Goal: Task Accomplishment & Management: Use online tool/utility

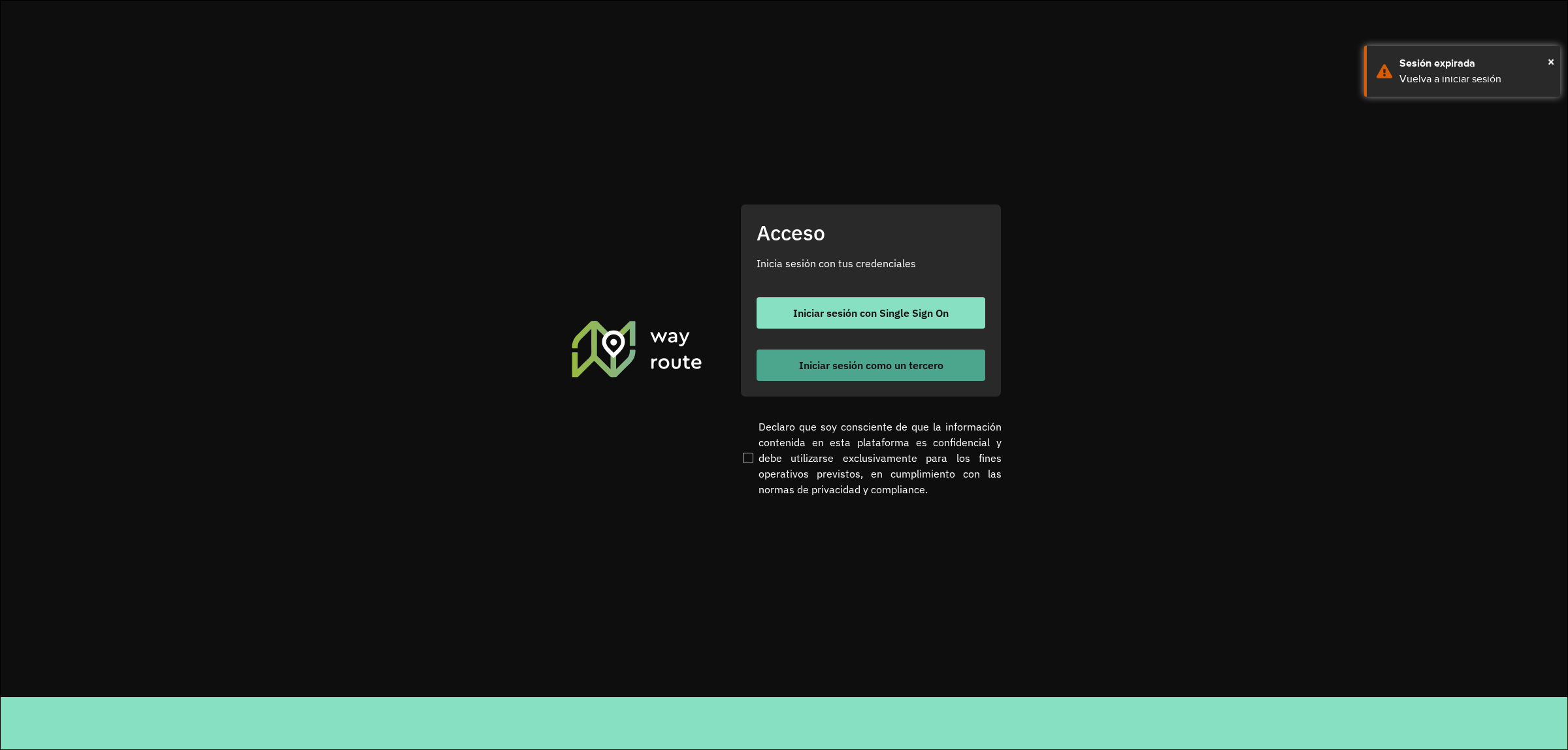
click at [913, 367] on span "Iniciar sesión como un tercero" at bounding box center [871, 364] width 144 height 10
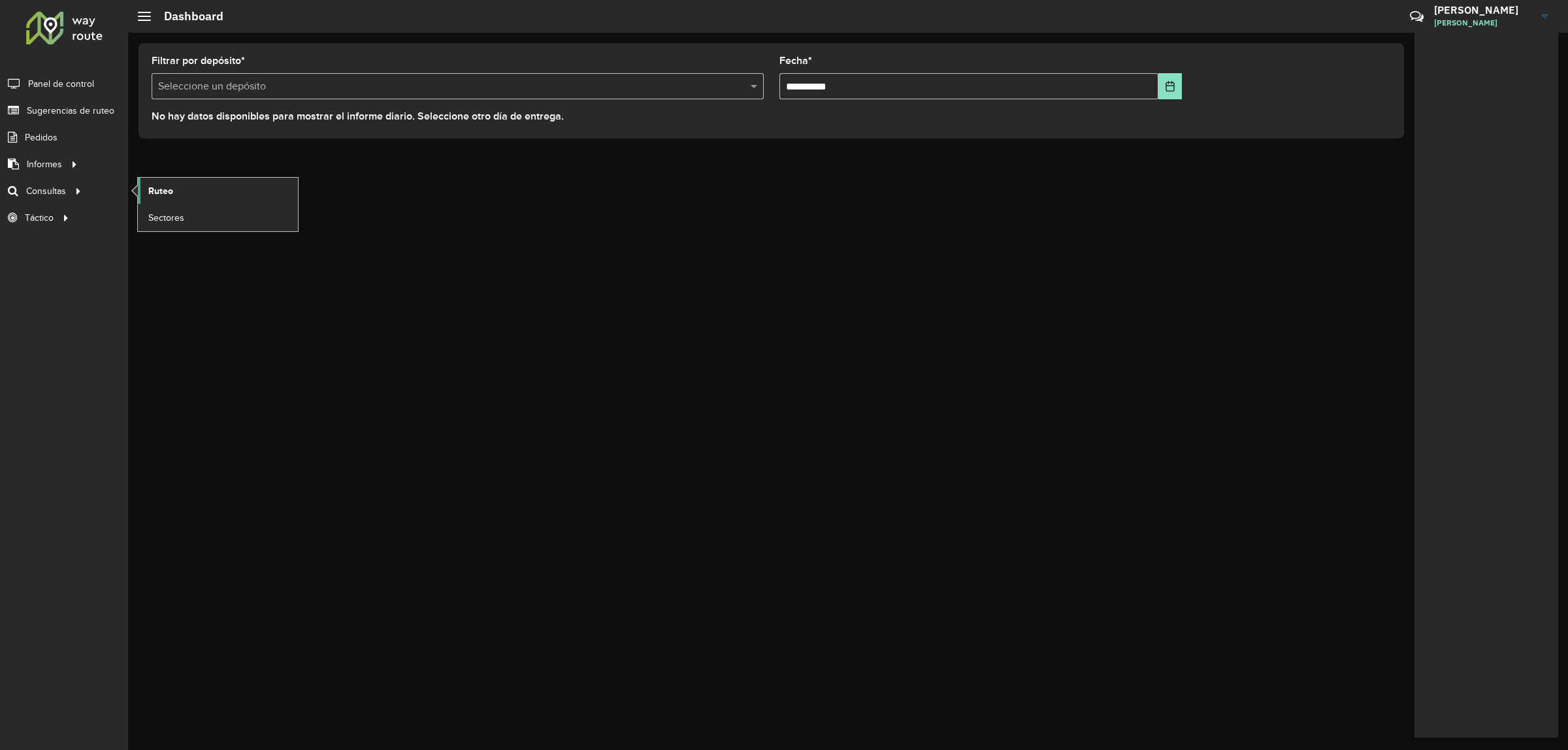
click at [152, 189] on span "Ruteo" at bounding box center [161, 191] width 25 height 14
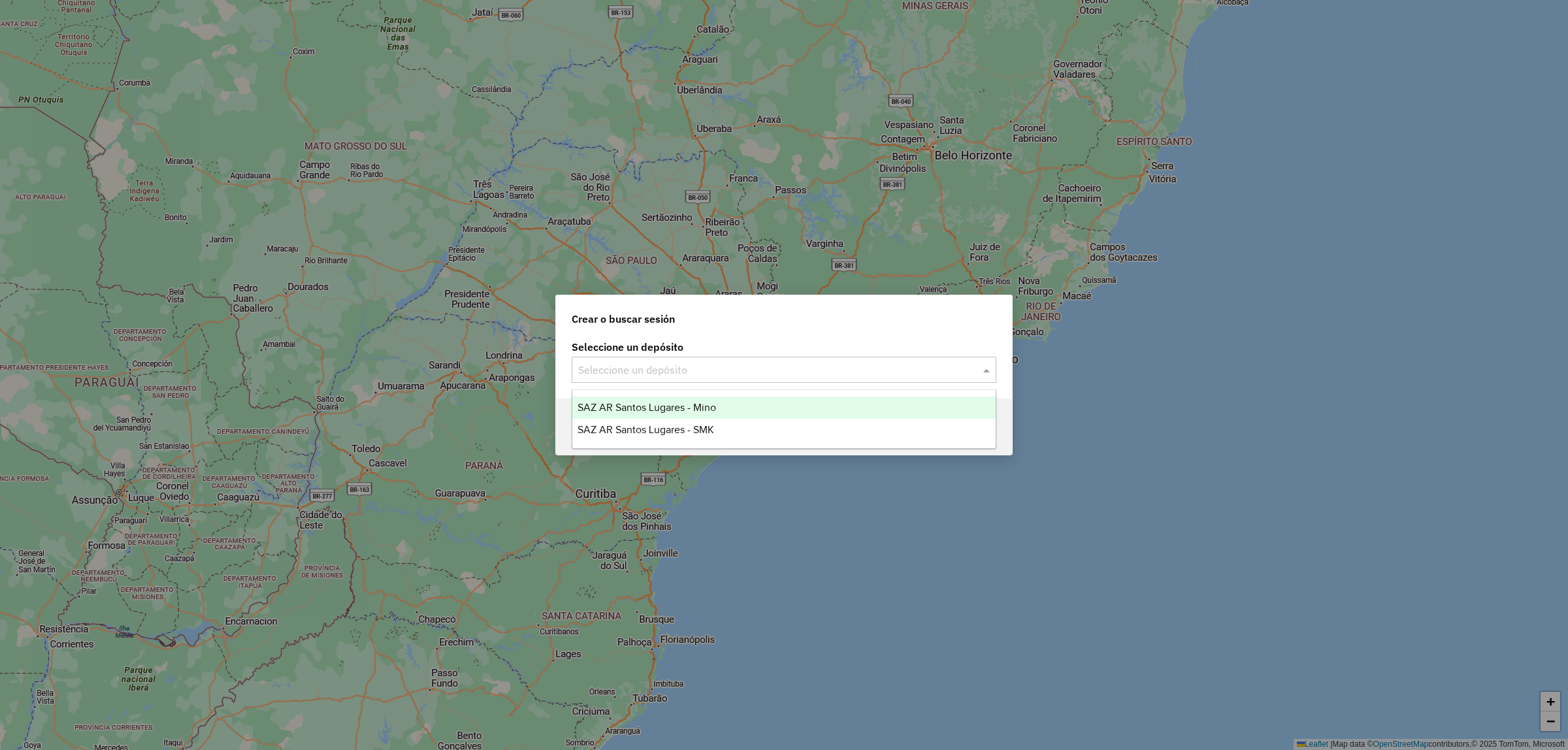
click at [645, 363] on input "text" at bounding box center [771, 370] width 386 height 16
click at [658, 394] on ng-dropdown-panel "SAZ AR Santos Lugares - Mino SAZ AR Santos Lugares - SMK" at bounding box center [784, 419] width 425 height 59
click at [660, 407] on span "SAZ AR Santos Lugares - Mino" at bounding box center [647, 407] width 139 height 11
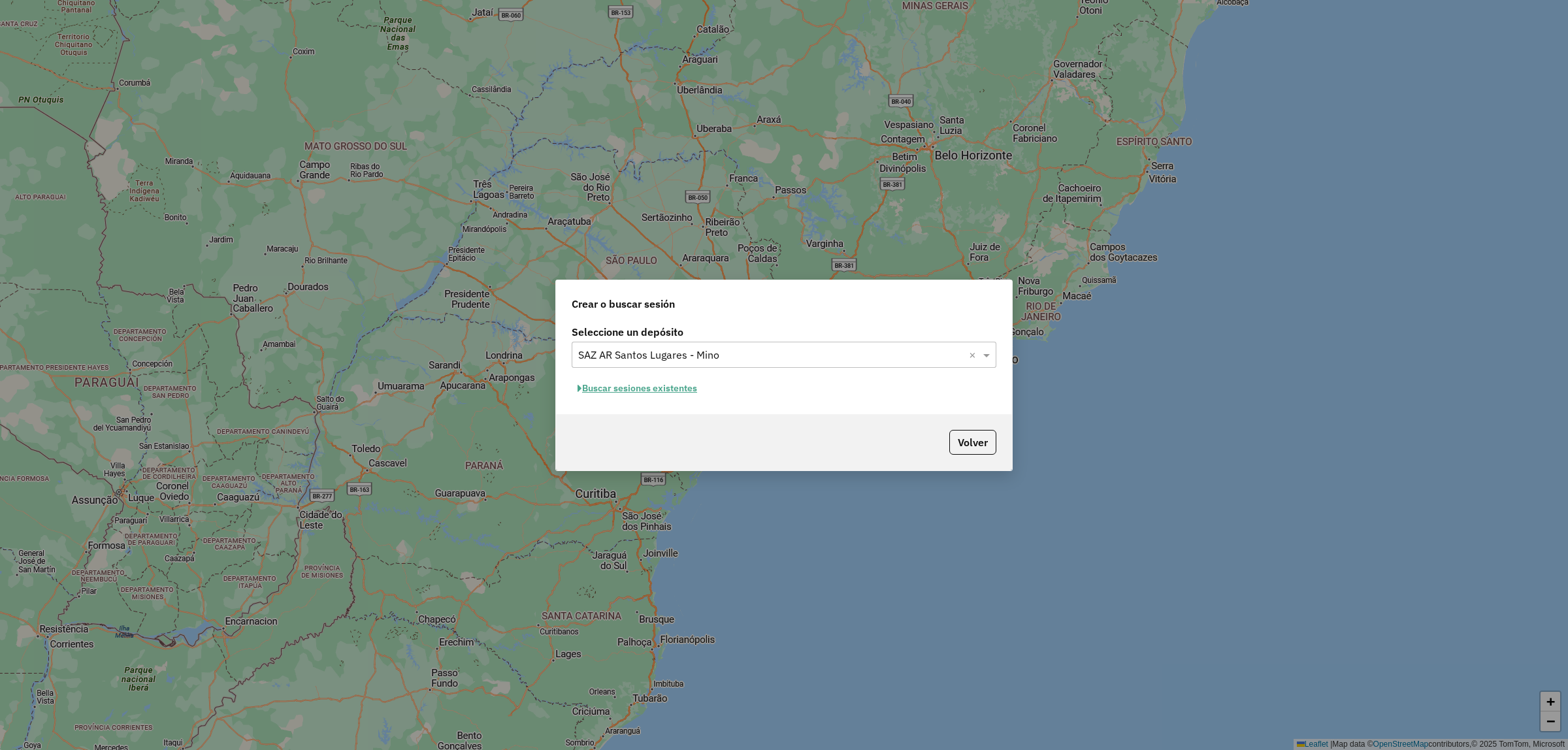
click at [673, 393] on button "Buscar sesiones existentes" at bounding box center [637, 388] width 132 height 20
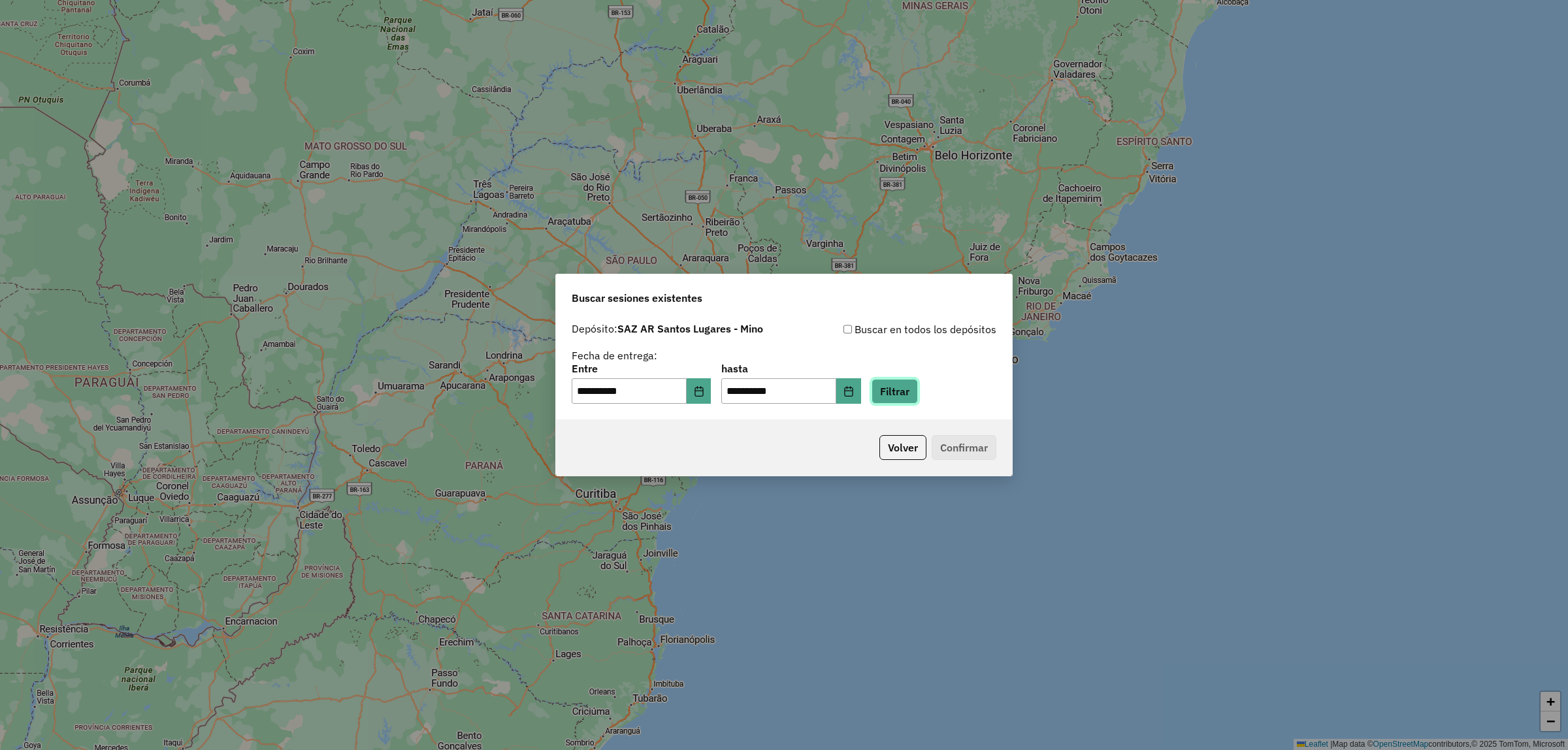
click at [918, 386] on button "Filtrar" at bounding box center [895, 391] width 47 height 25
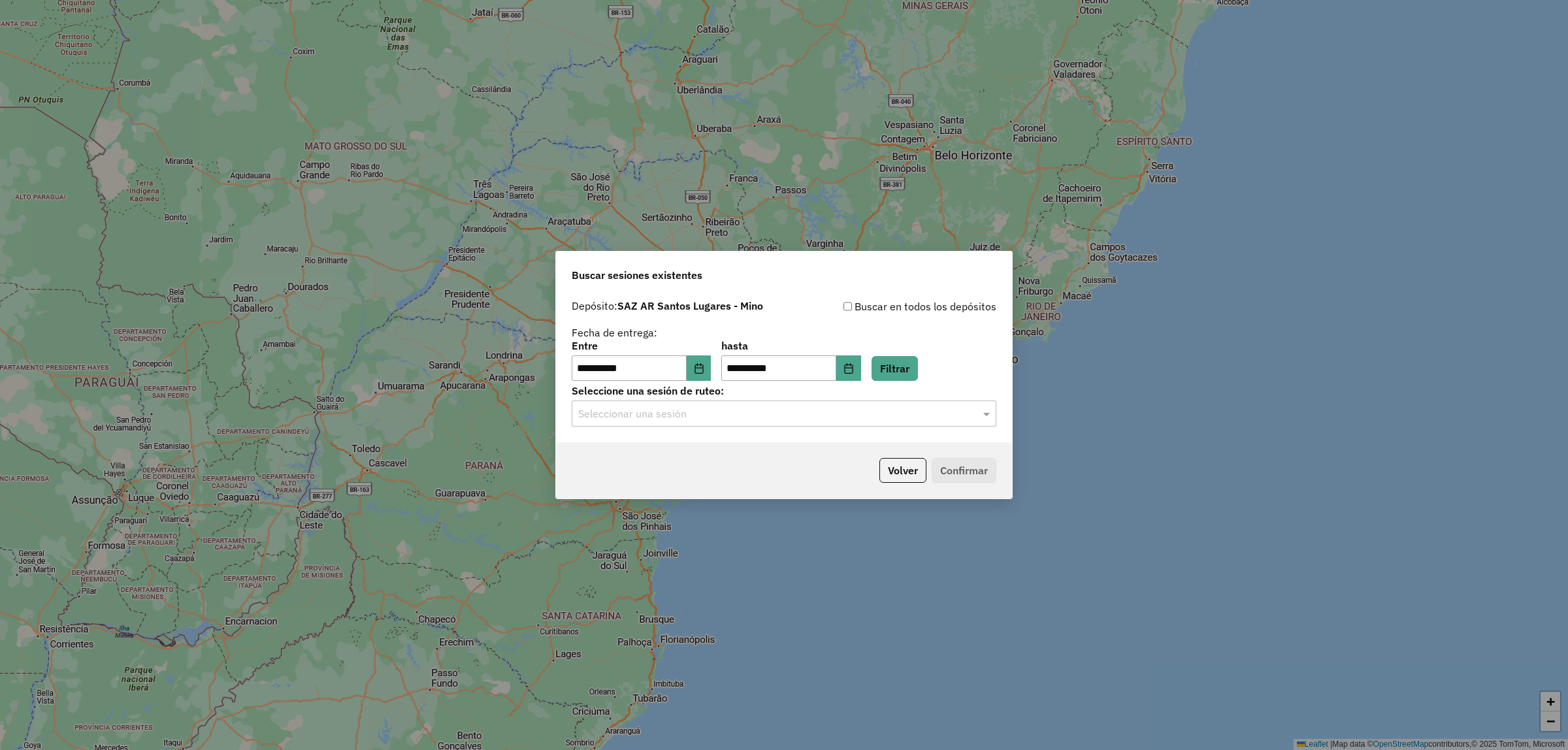
click at [747, 432] on div "**********" at bounding box center [784, 368] width 456 height 150
click at [747, 420] on input "text" at bounding box center [771, 414] width 386 height 16
click at [737, 448] on div "1254594 - 28/08/2025 18:27" at bounding box center [784, 452] width 423 height 23
click at [967, 471] on button "Confirmar" at bounding box center [964, 470] width 65 height 25
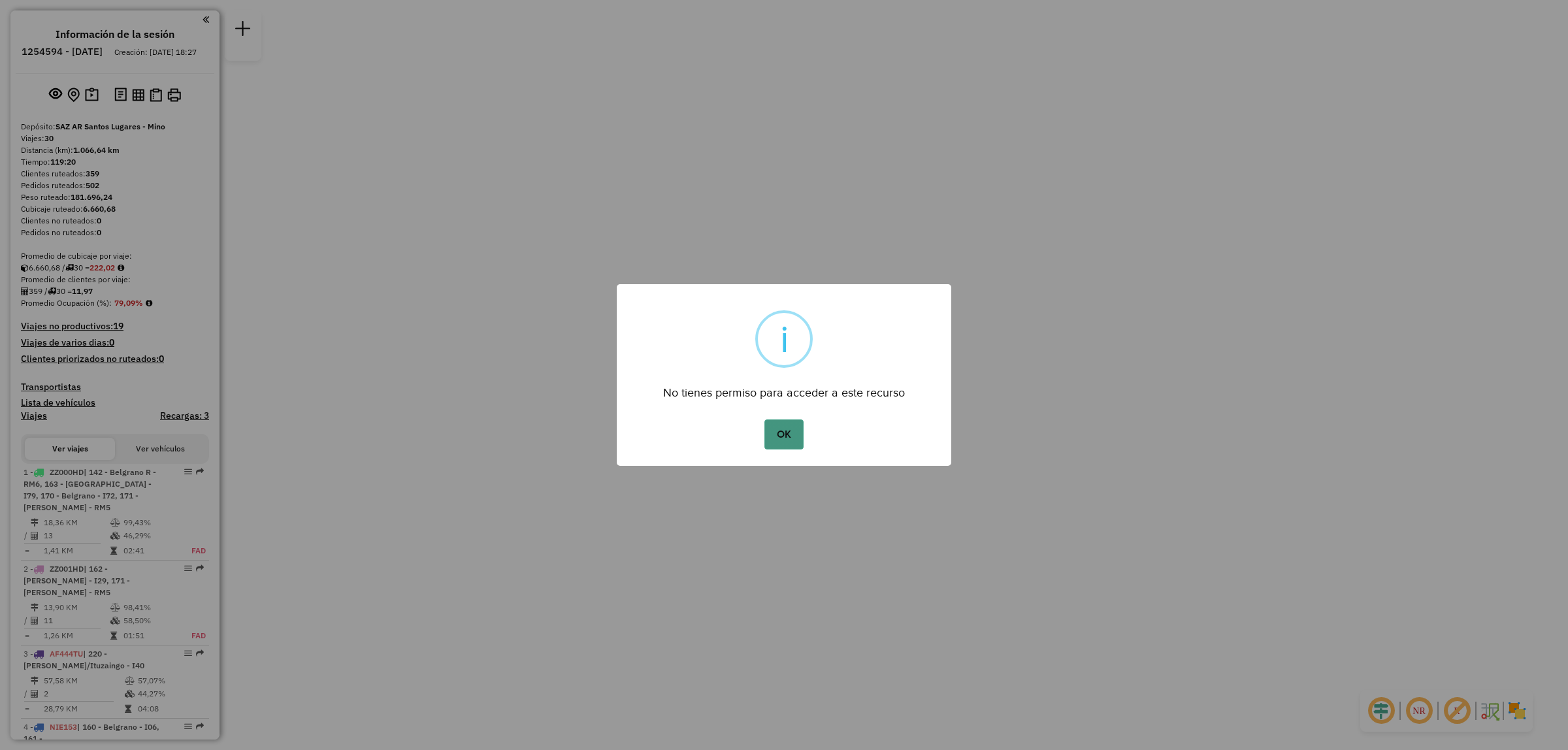
click at [789, 424] on button "OK" at bounding box center [783, 434] width 38 height 30
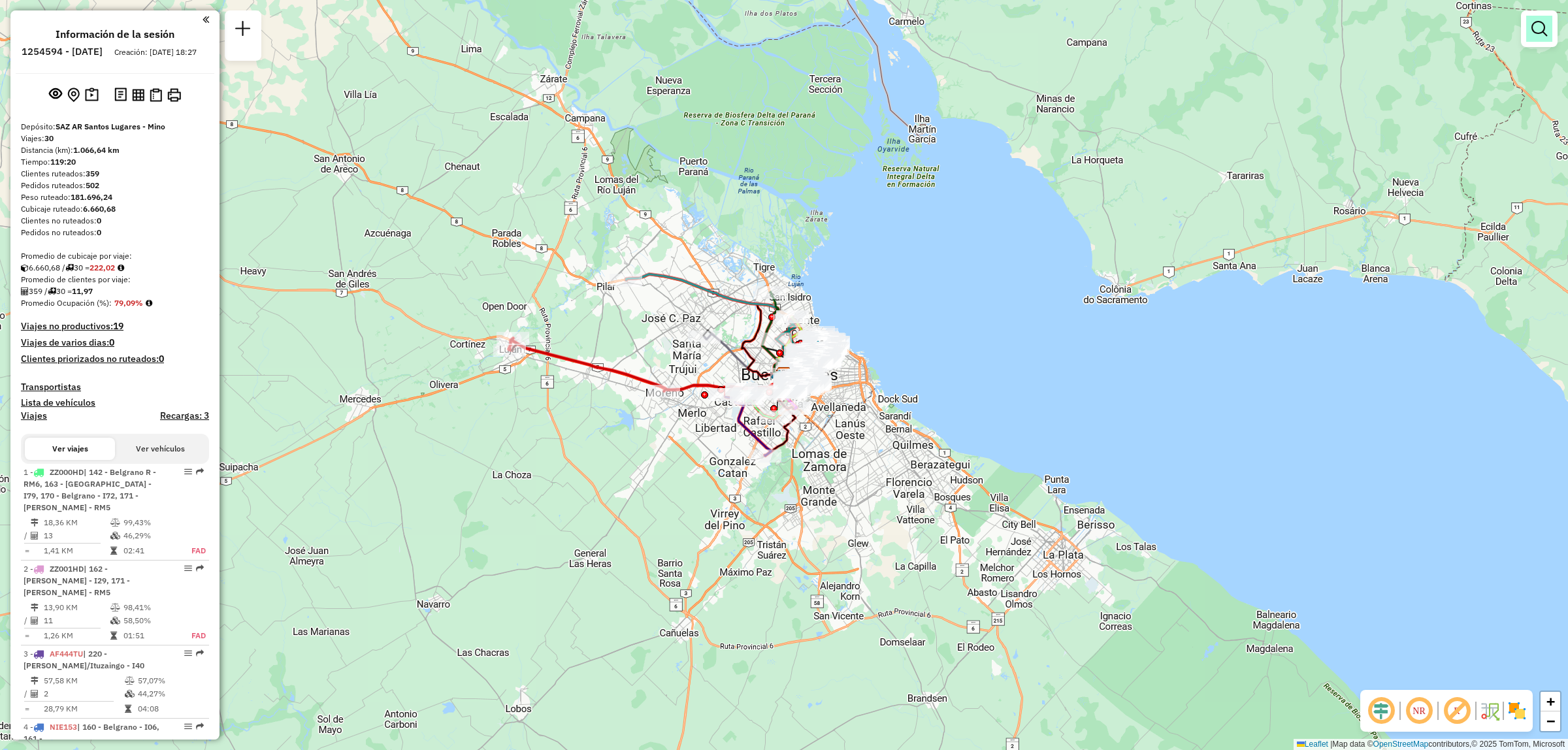
click at [1545, 33] on em at bounding box center [1539, 29] width 16 height 16
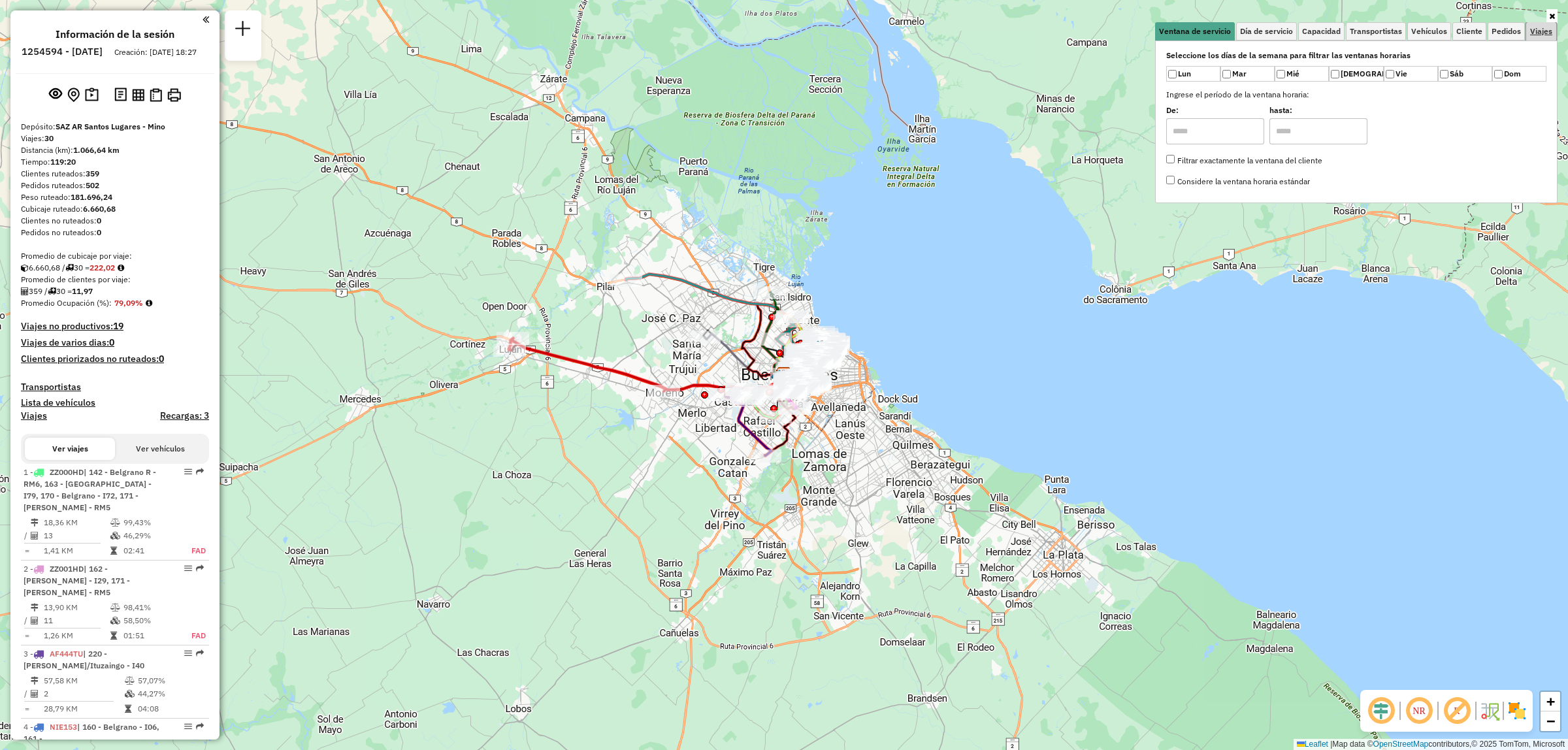
click at [1545, 33] on span "Viajes" at bounding box center [1542, 31] width 23 height 8
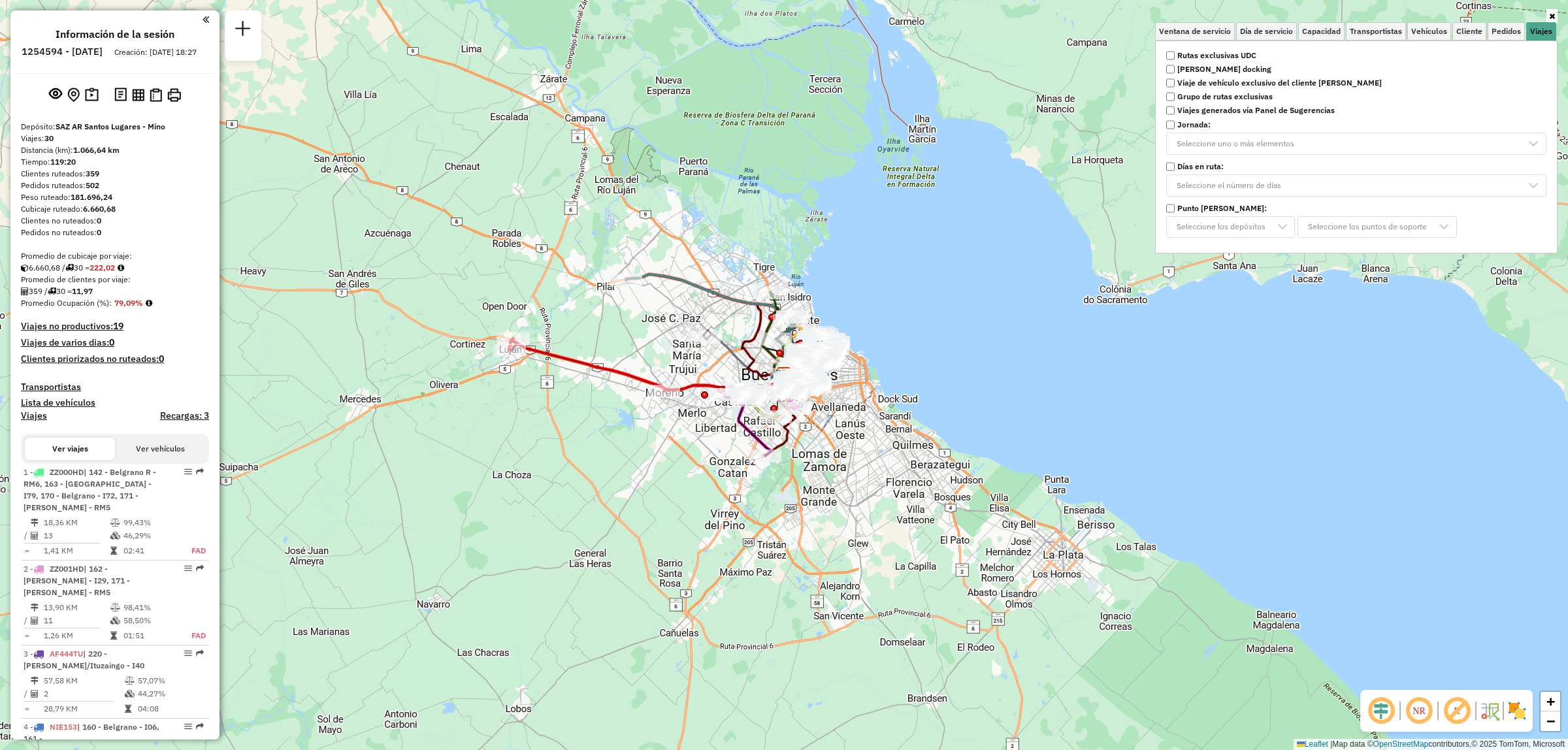
click at [1210, 58] on strong "Rutas exclusivas UDC" at bounding box center [1217, 55] width 79 height 12
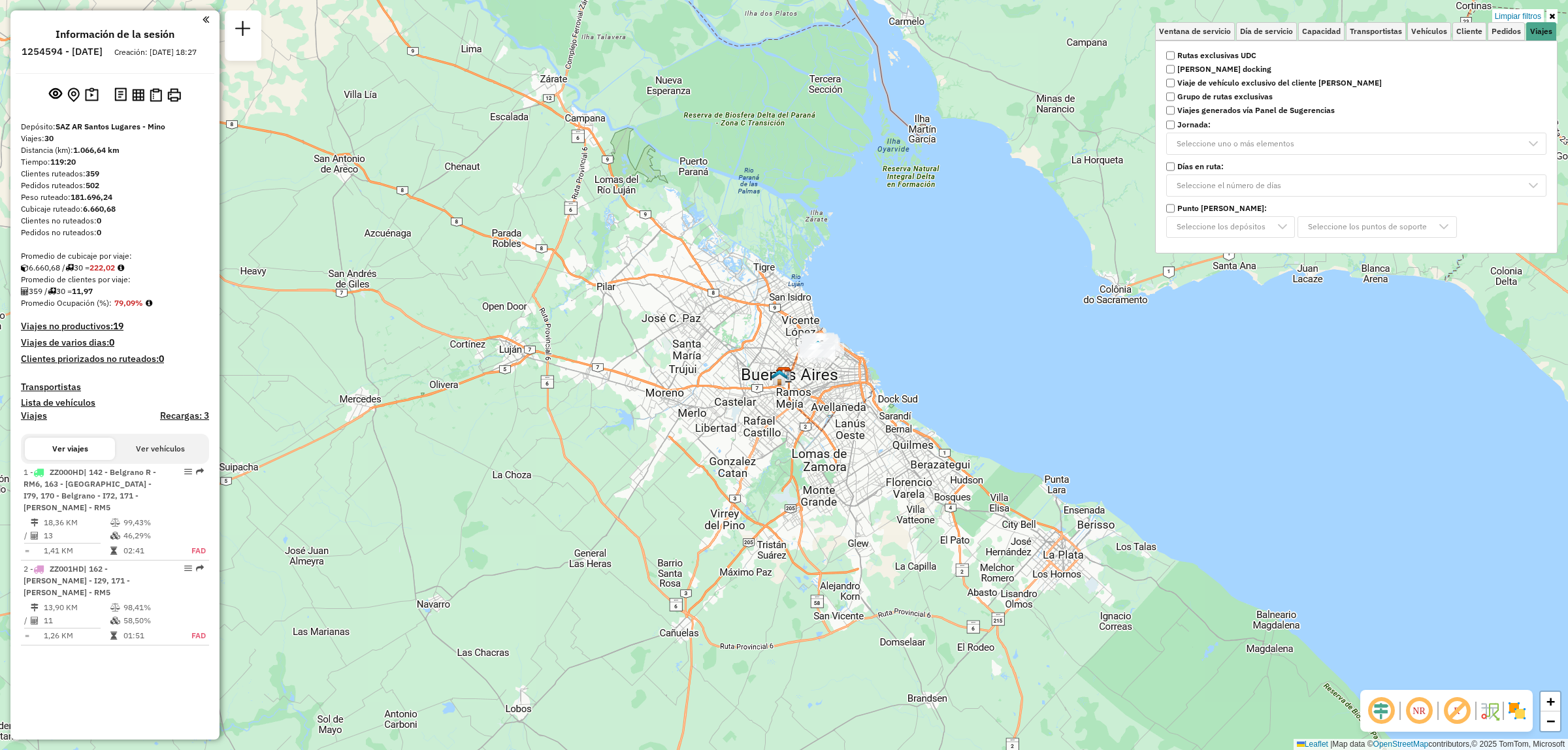
click at [883, 353] on div "Limpiar filtros Ventana de servicio Día de servicio Capacidad Transportistas Ve…" at bounding box center [784, 375] width 1568 height 750
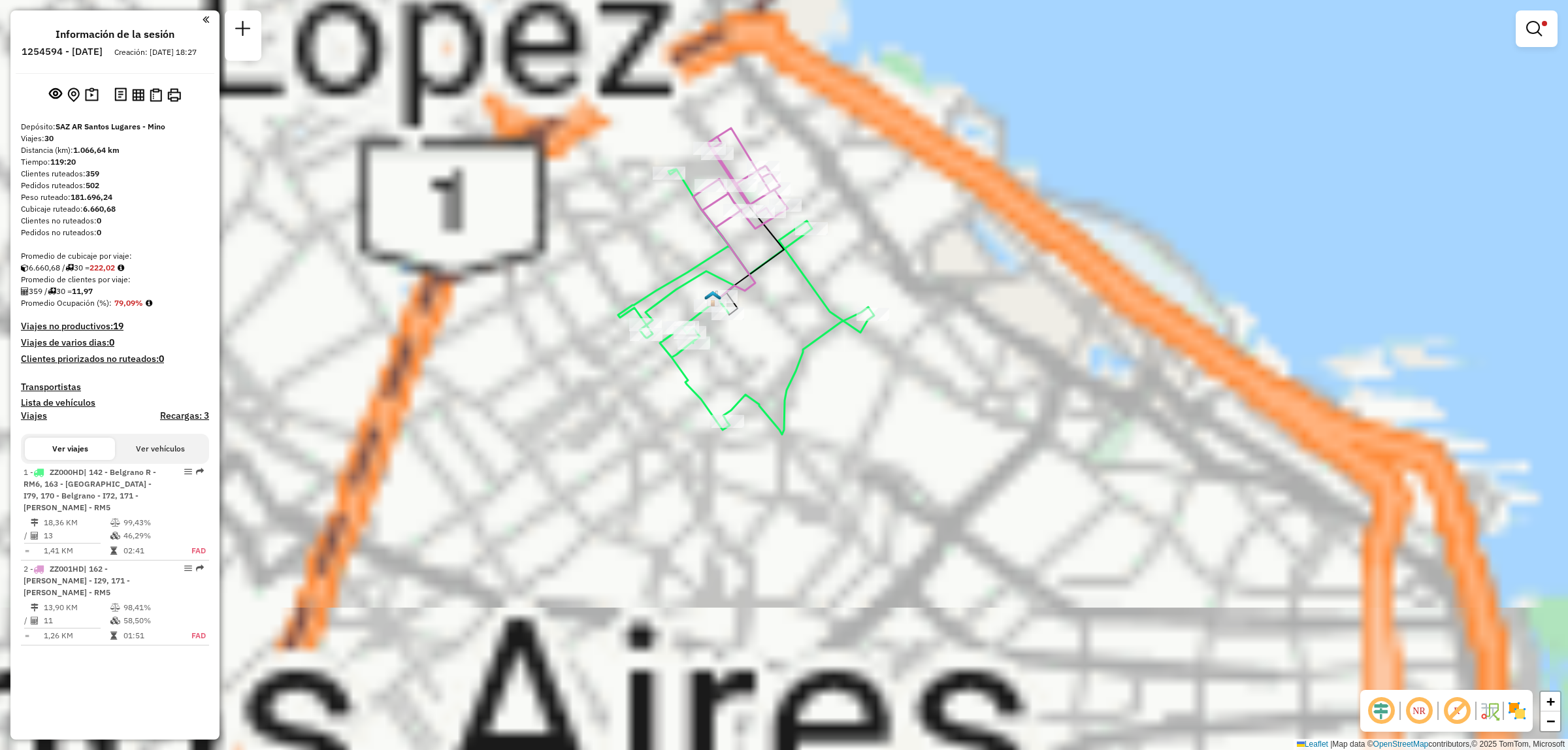
drag, startPoint x: 781, startPoint y: 312, endPoint x: 902, endPoint y: 484, distance: 210.3
click at [902, 484] on div "Limpiar filtros Ventana de servicio Día de servicio Capacidad Transportistas Ve…" at bounding box center [784, 375] width 1568 height 750
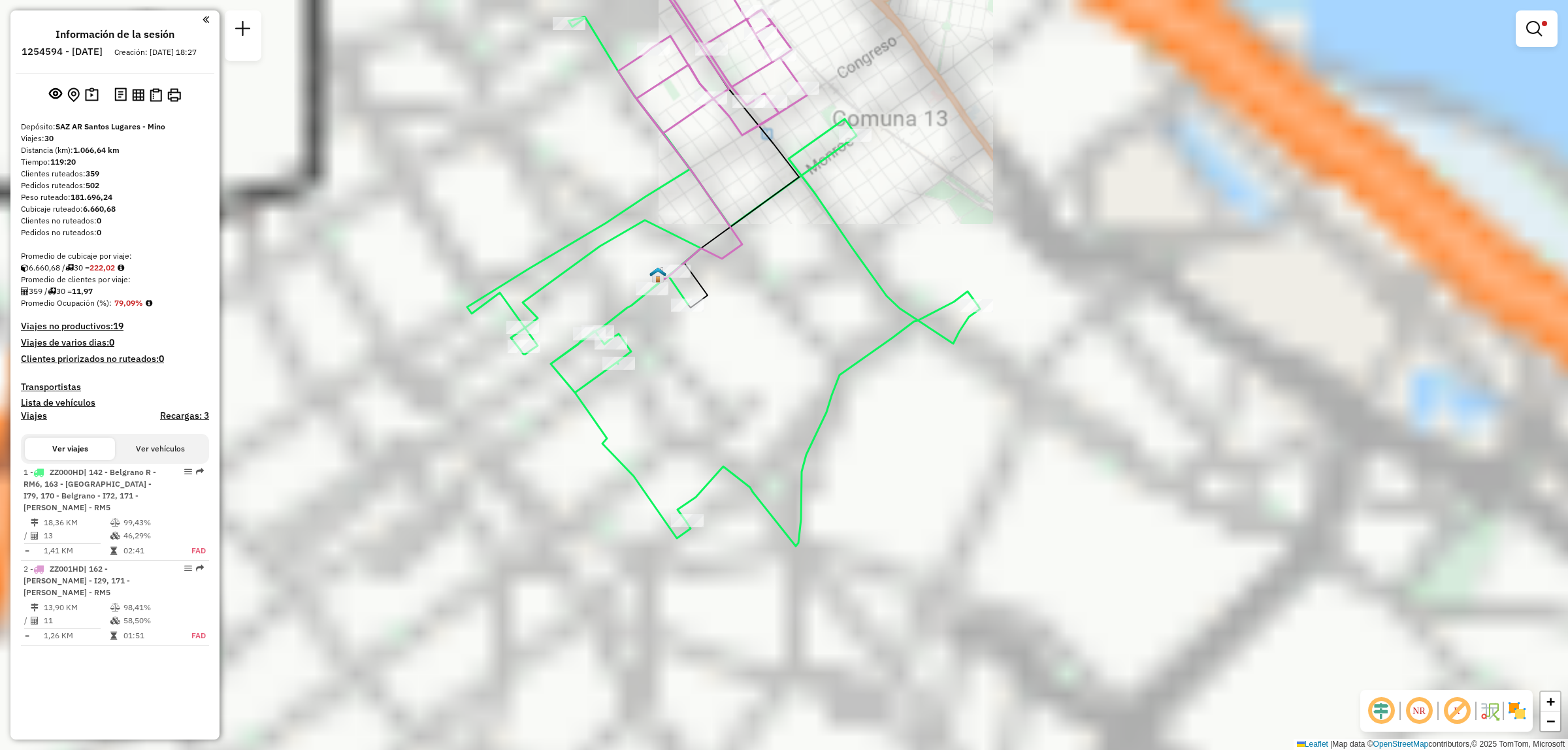
drag, startPoint x: 776, startPoint y: 331, endPoint x: 789, endPoint y: 366, distance: 37.3
click at [789, 366] on div "Limpiar filtros Ventana de servicio Día de servicio Capacidad Transportistas Ve…" at bounding box center [784, 375] width 1568 height 750
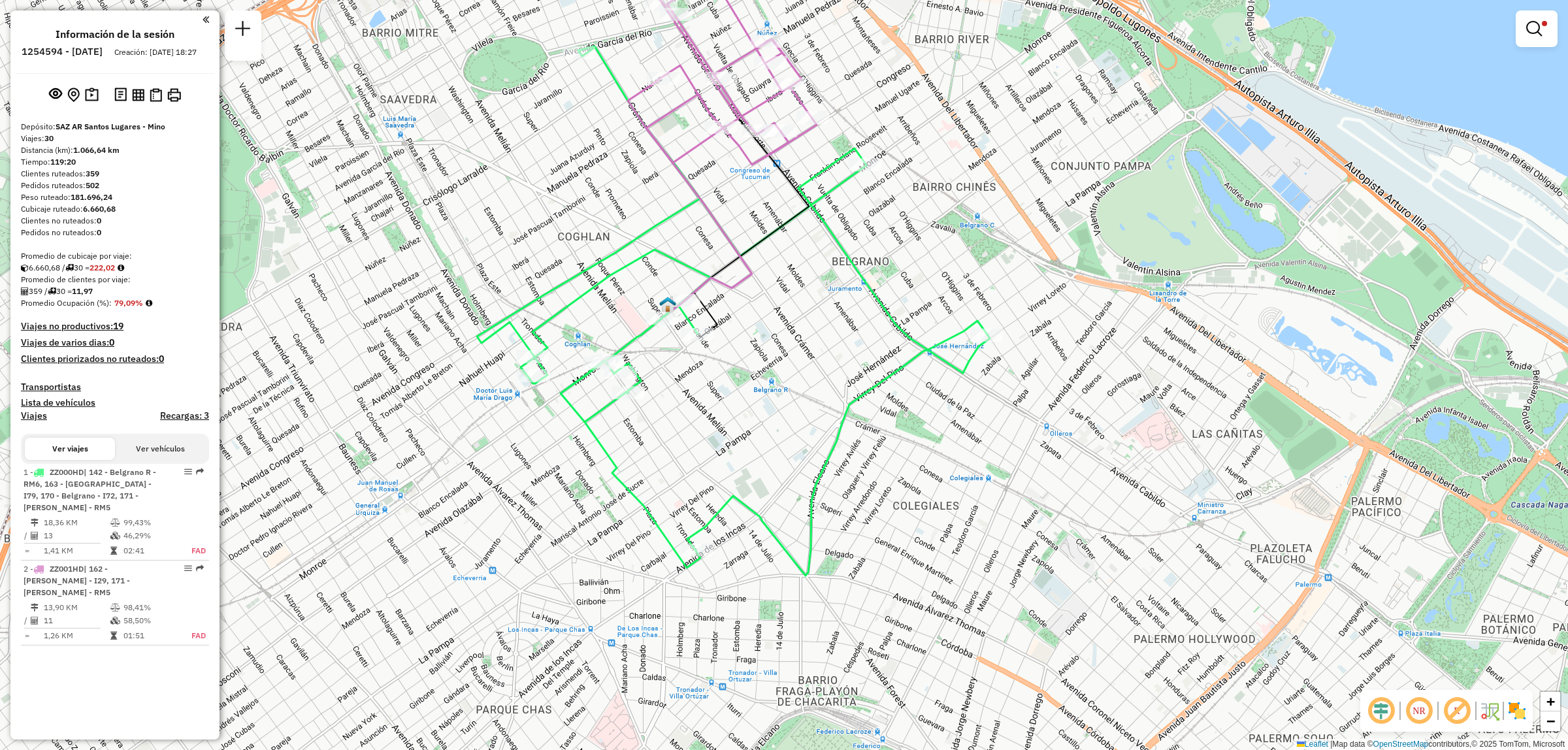
drag, startPoint x: 184, startPoint y: 208, endPoint x: 159, endPoint y: 104, distance: 107.0
click at [159, 102] on img at bounding box center [156, 95] width 12 height 14
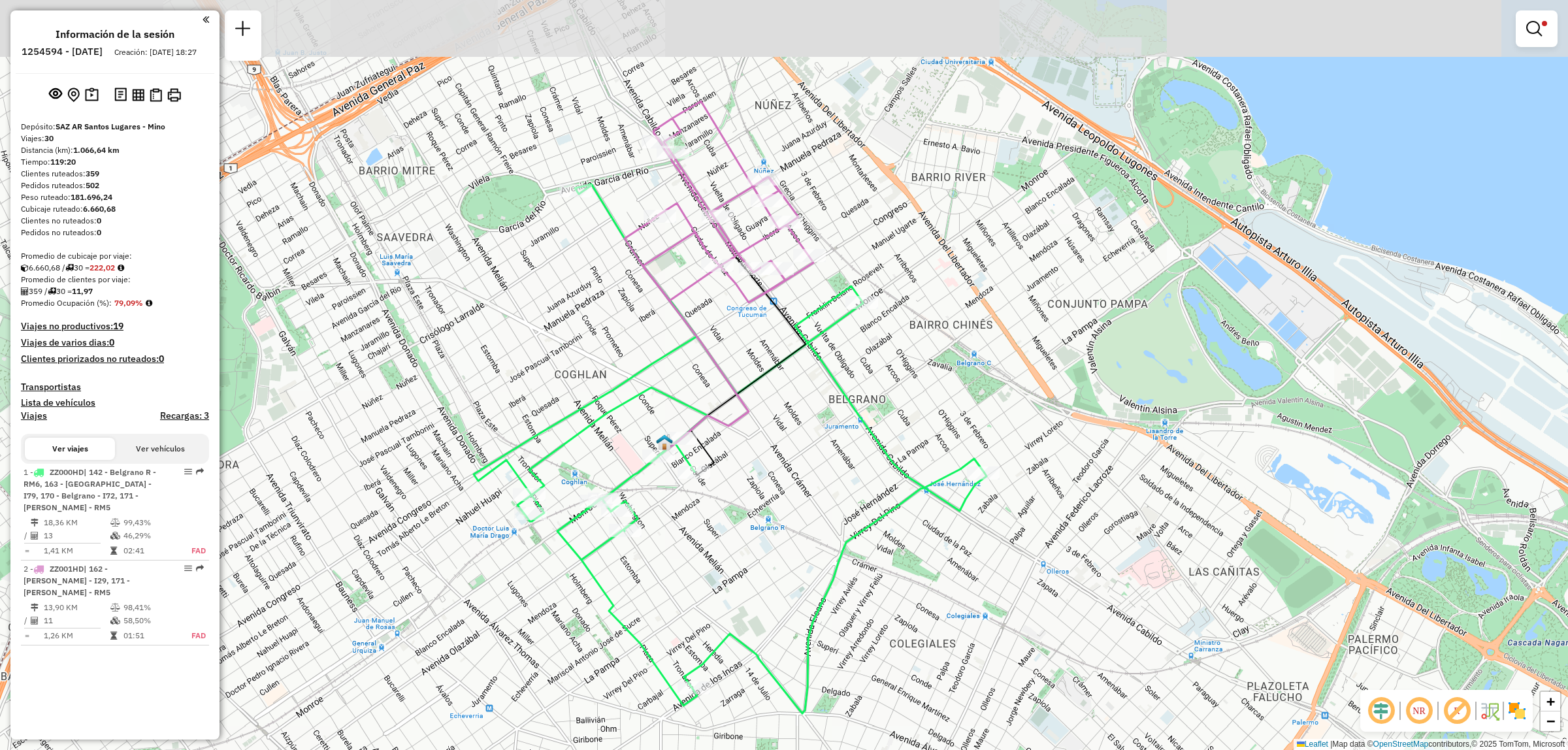
drag, startPoint x: 761, startPoint y: 315, endPoint x: 749, endPoint y: 452, distance: 137.5
click at [752, 452] on div "Limpiar filtros Ventana de servicio Día de servicio Capacidad Transportistas Ve…" at bounding box center [784, 375] width 1568 height 750
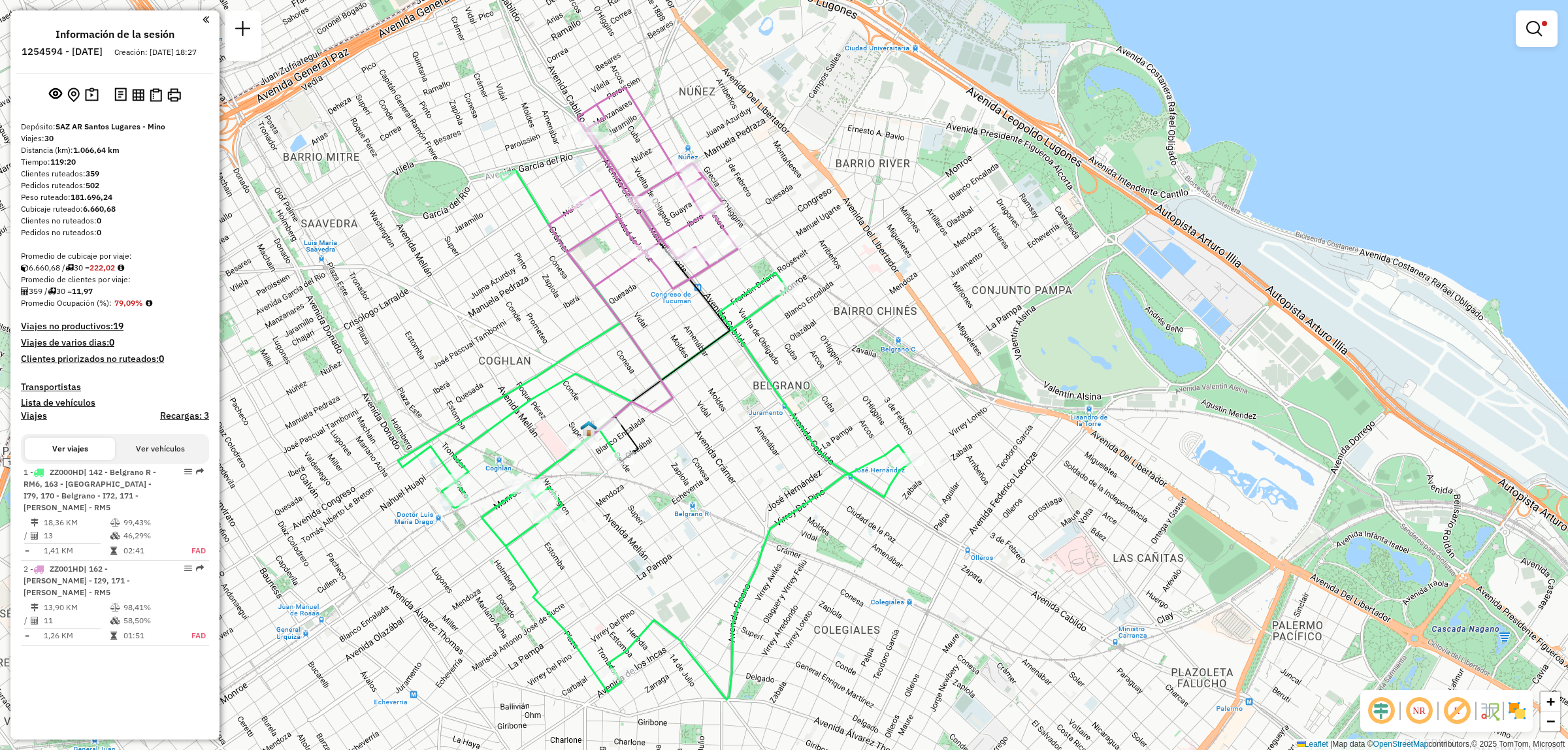
drag, startPoint x: 954, startPoint y: 353, endPoint x: 969, endPoint y: 340, distance: 19.8
click at [969, 340] on div "Limpiar filtros Ventana de servicio Día de servicio Capacidad Transportistas Ve…" at bounding box center [784, 375] width 1568 height 750
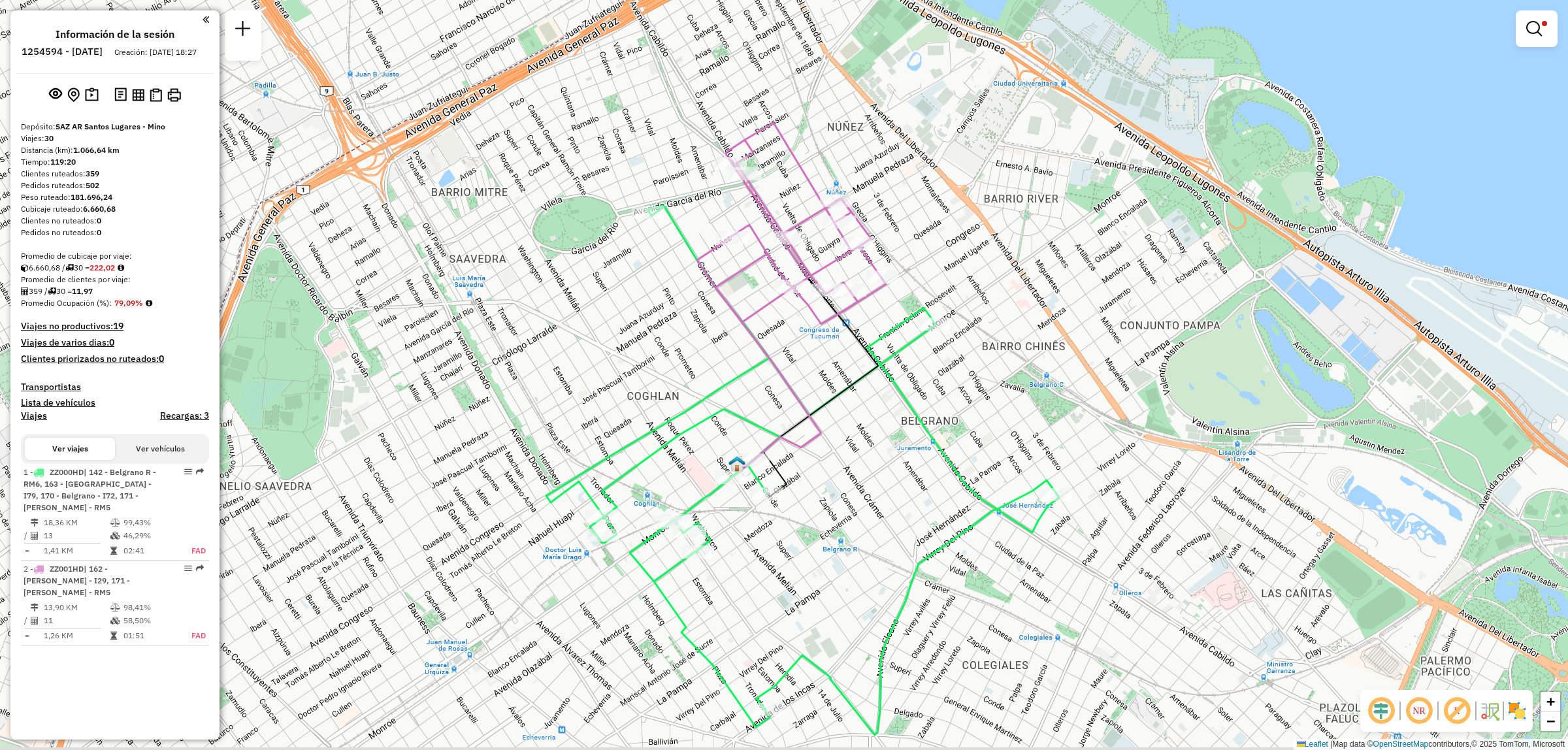
drag, startPoint x: 835, startPoint y: 512, endPoint x: 818, endPoint y: 487, distance: 30.2
click at [818, 487] on div "Limpiar filtros Ventana de servicio Día de servicio Capacidad Transportistas Ve…" at bounding box center [784, 375] width 1568 height 750
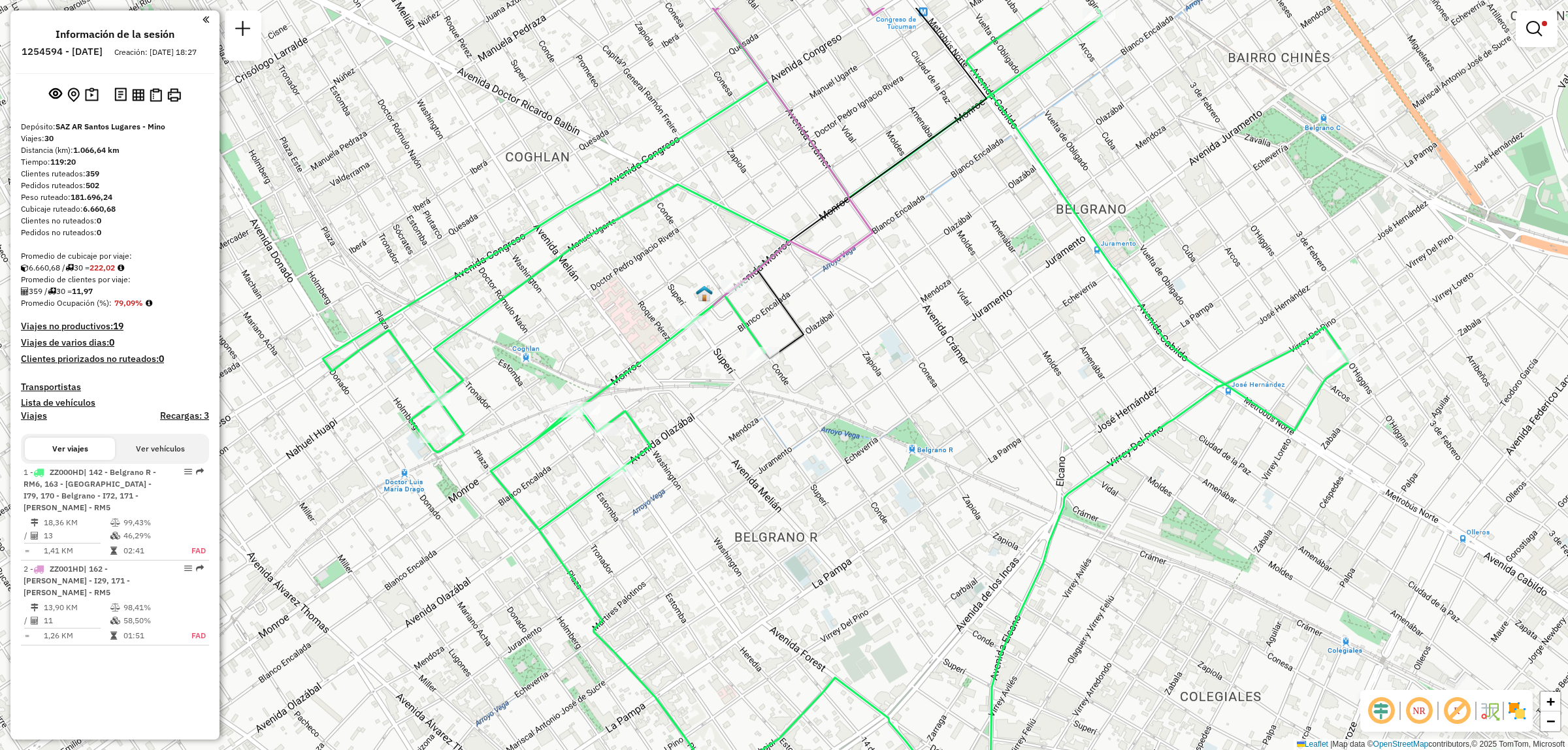
drag, startPoint x: 1005, startPoint y: 464, endPoint x: 919, endPoint y: 488, distance: 89.3
click at [920, 488] on div "Limpiar filtros Ventana de servicio Día de servicio Capacidad Transportistas Ve…" at bounding box center [784, 375] width 1568 height 750
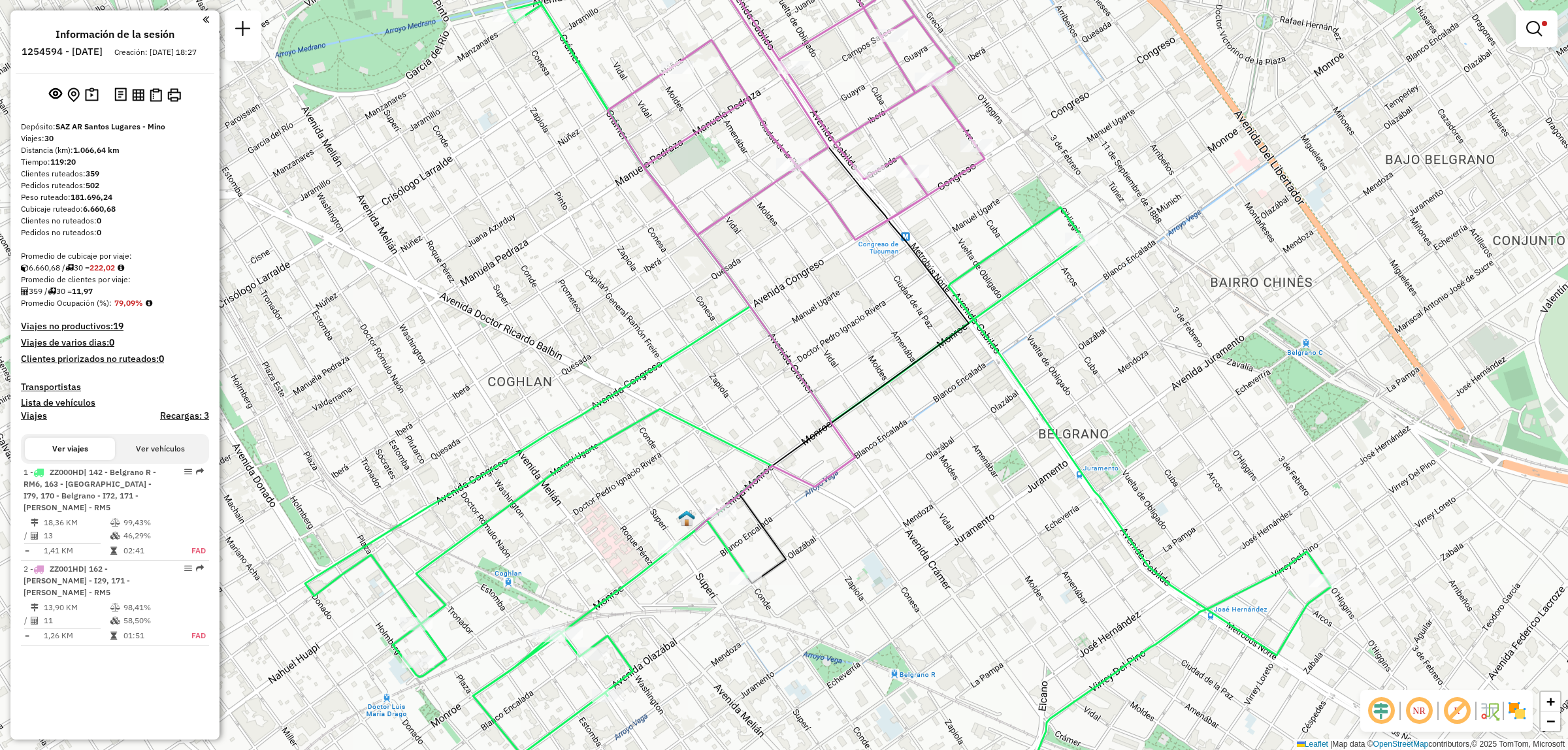
drag, startPoint x: 856, startPoint y: 418, endPoint x: 910, endPoint y: 283, distance: 145.4
click at [909, 286] on icon at bounding box center [823, 223] width 293 height 614
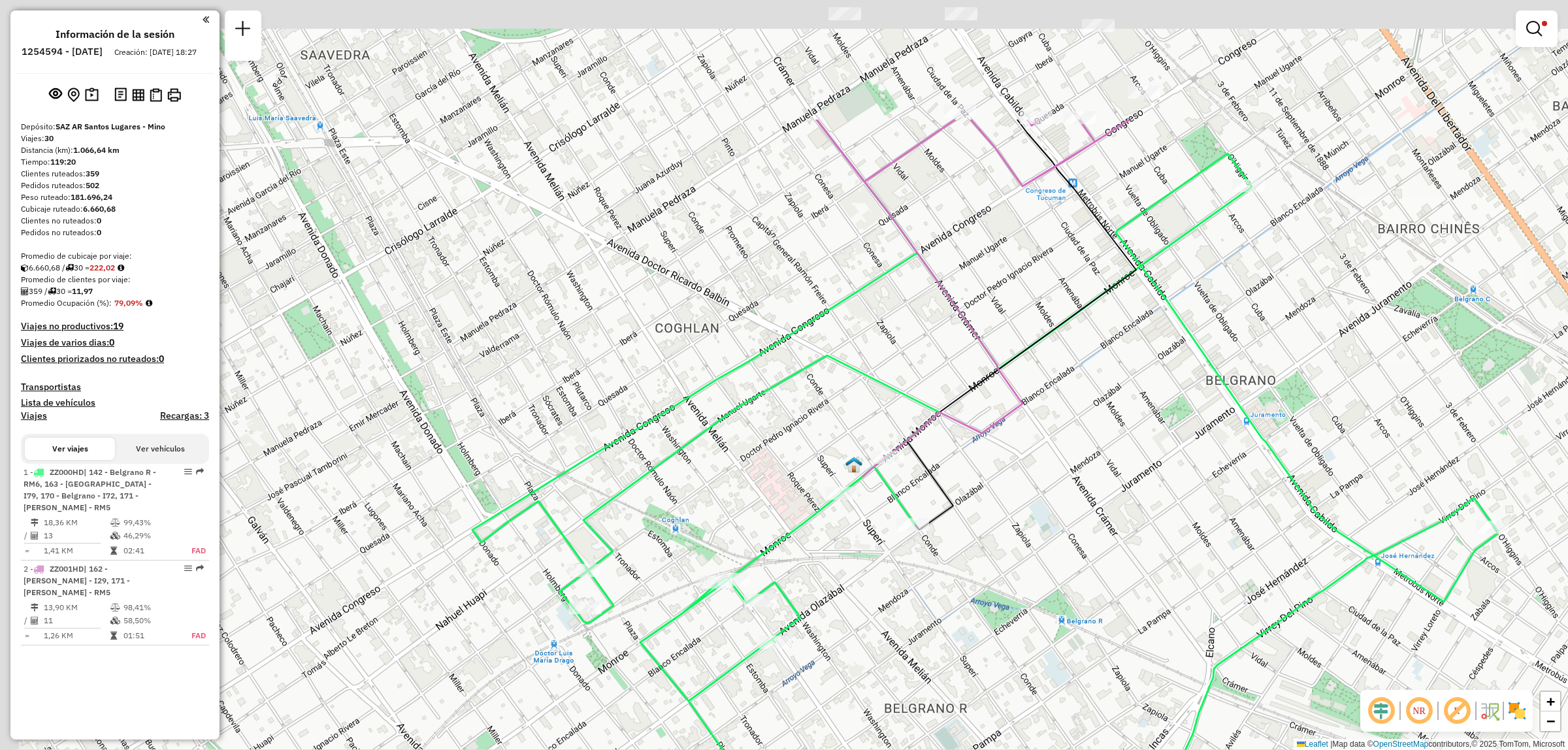
drag, startPoint x: 827, startPoint y: 377, endPoint x: 883, endPoint y: 572, distance: 202.9
click at [883, 572] on div "Limpiar filtros Ventana de servicio Día de servicio Capacidad Transportistas Ve…" at bounding box center [784, 375] width 1568 height 750
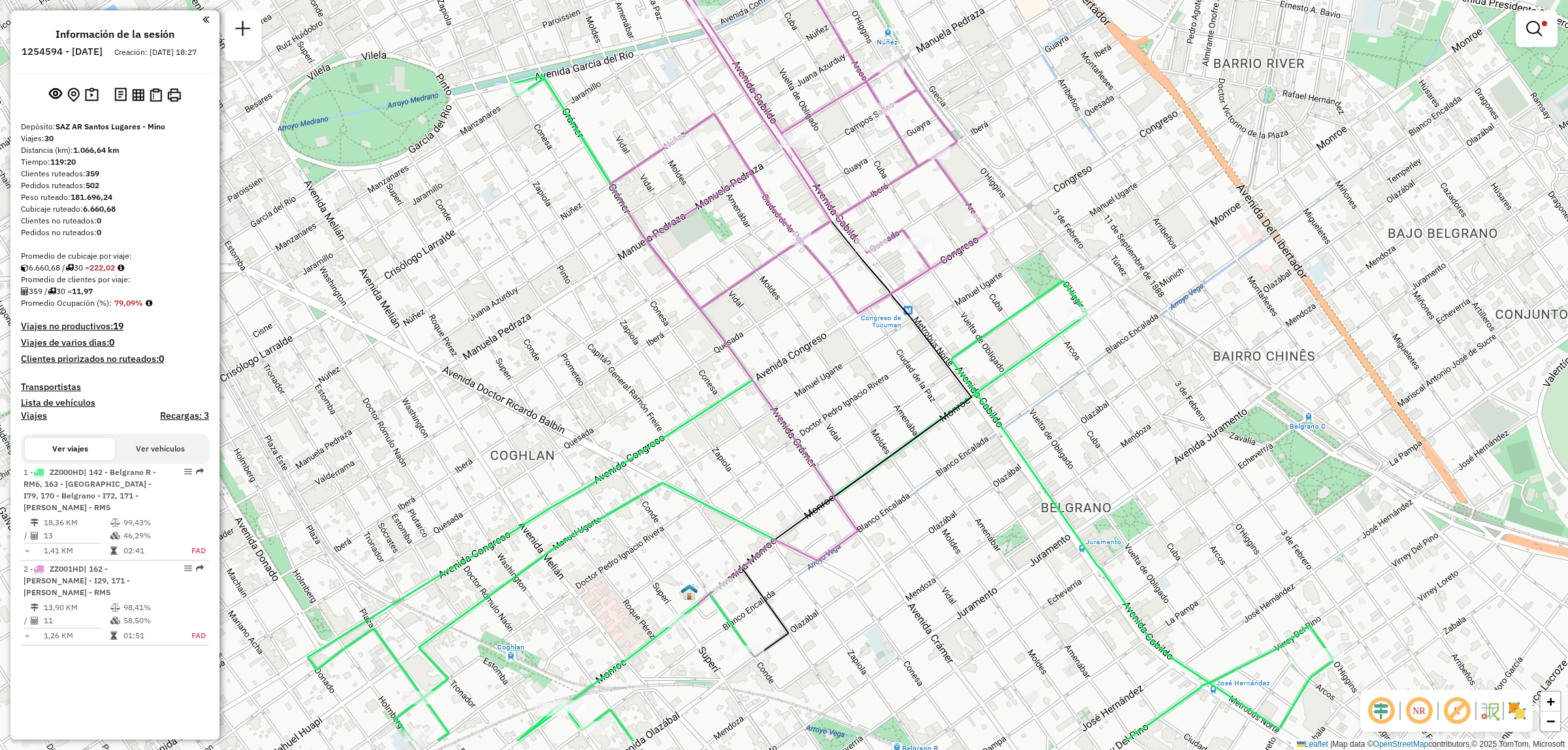
drag, startPoint x: 765, startPoint y: 495, endPoint x: 771, endPoint y: 454, distance: 41.4
click at [771, 454] on div "Limpiar filtros Ventana de servicio Día de servicio Capacidad Transportistas Ve…" at bounding box center [784, 375] width 1568 height 750
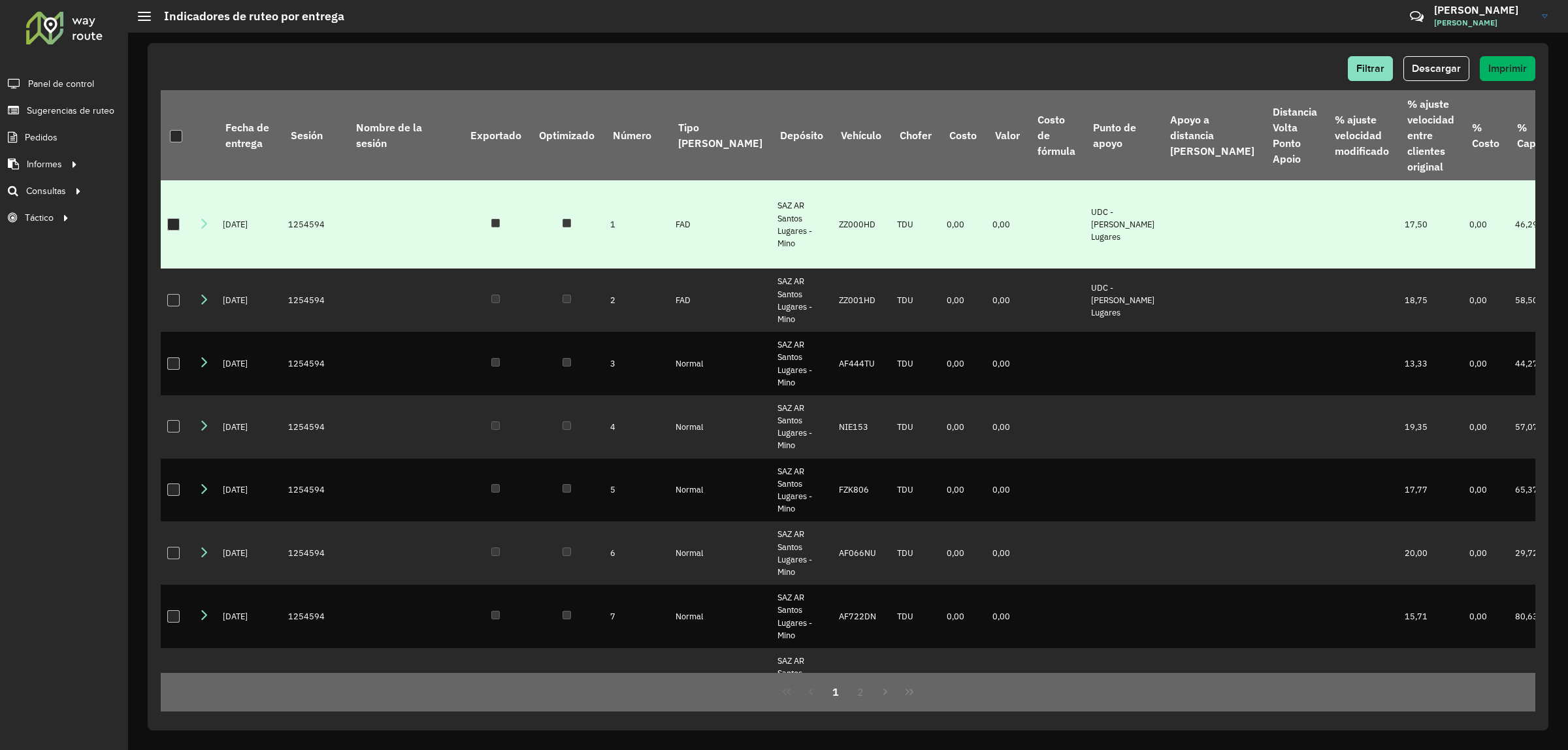
click at [171, 223] on div at bounding box center [174, 224] width 12 height 12
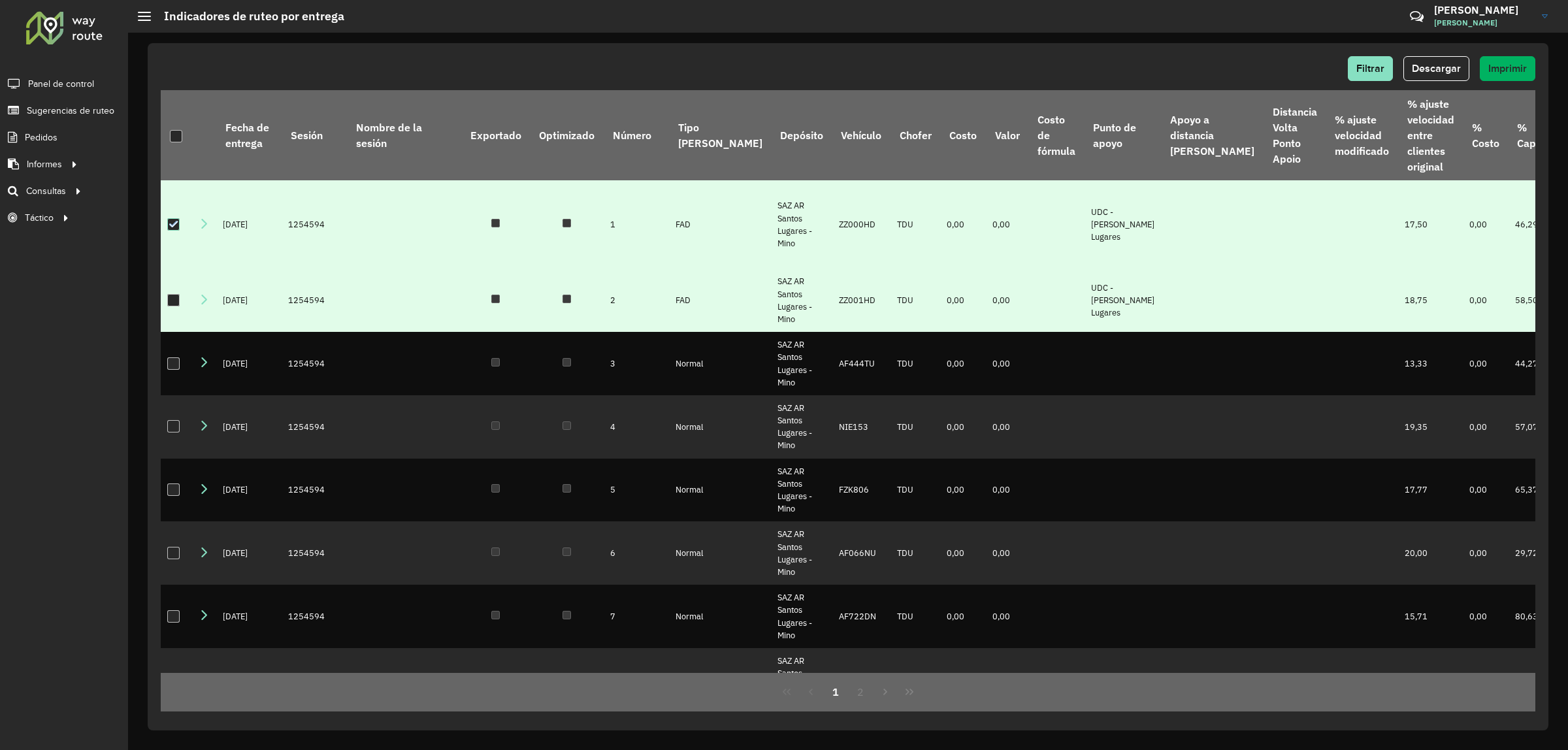
click at [172, 301] on div at bounding box center [174, 300] width 12 height 12
click at [1451, 77] on button "Descargar" at bounding box center [1436, 69] width 66 height 25
